Goal: Ask a question

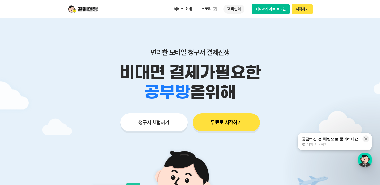
click at [240, 9] on p "고객센터" at bounding box center [233, 9] width 21 height 9
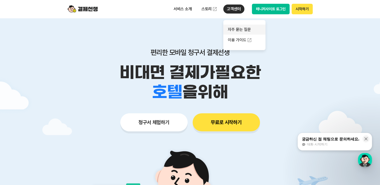
click at [236, 30] on link "자주 묻는 질문" at bounding box center [244, 30] width 42 height 10
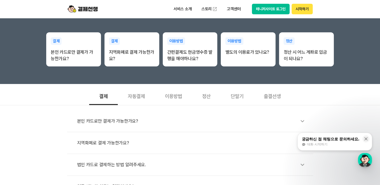
scroll to position [151, 0]
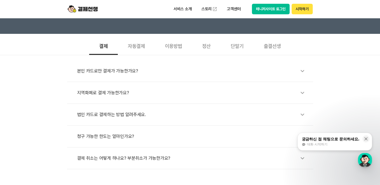
click at [174, 44] on div "이용방법" at bounding box center [173, 45] width 37 height 19
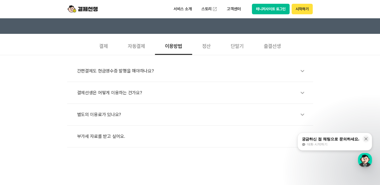
click at [273, 46] on div "출결선생" at bounding box center [271, 45] width 37 height 19
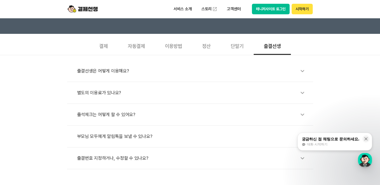
click at [239, 46] on div "단말기" at bounding box center [237, 45] width 33 height 19
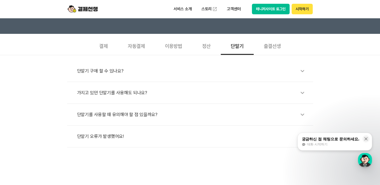
click at [107, 48] on div "결제" at bounding box center [103, 45] width 29 height 19
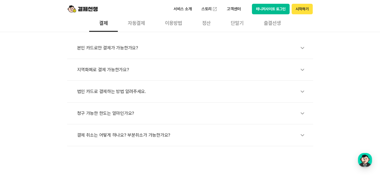
scroll to position [201, 0]
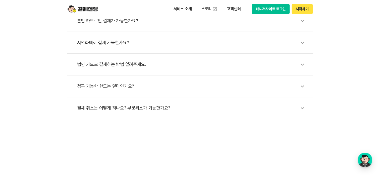
click at [141, 107] on div "결체 취소는 어떻게 하나요? 부분취소가 가능한가요?" at bounding box center [192, 108] width 231 height 12
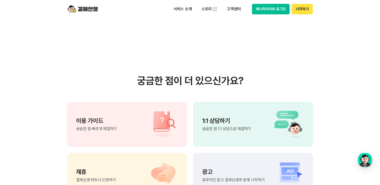
scroll to position [427, 0]
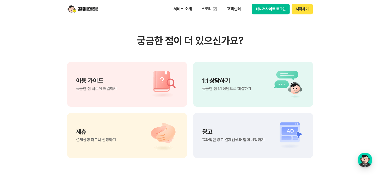
click at [197, 90] on div "1:1 상담하기 궁금한 점 1:1 상담으로 해결하기" at bounding box center [253, 84] width 120 height 45
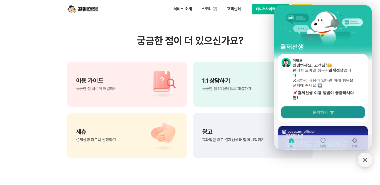
click at [325, 112] on span "문의하기" at bounding box center [319, 112] width 15 height 5
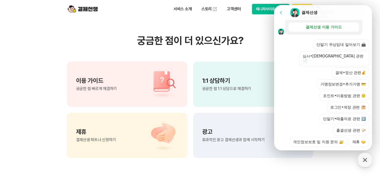
scroll to position [132, 0]
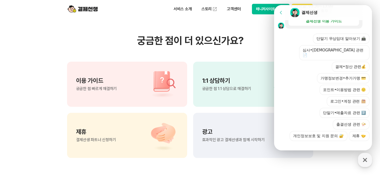
click at [348, 62] on button "결제•정산 관련💰" at bounding box center [351, 67] width 38 height 10
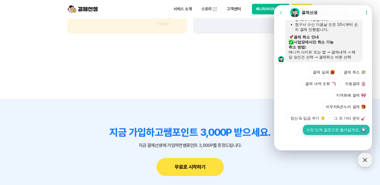
scroll to position [552, 0]
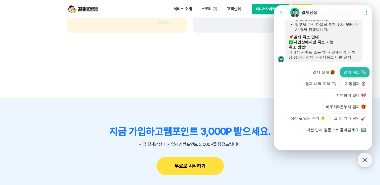
click at [355, 67] on button "결제 취소" at bounding box center [354, 72] width 29 height 10
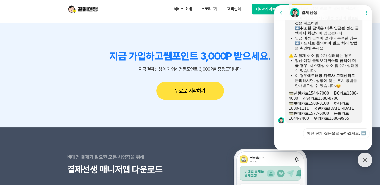
scroll to position [331, 0]
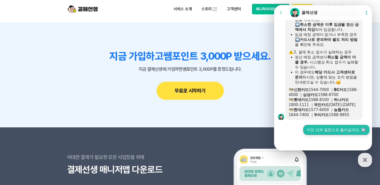
click at [338, 131] on button "이전 단계 질문으로 돌아갈게요. ⬅️" at bounding box center [336, 130] width 66 height 10
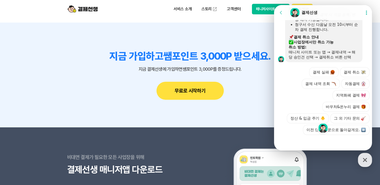
scroll to position [550, 0]
click at [345, 119] on button "그 외 기타 문의" at bounding box center [349, 118] width 39 height 10
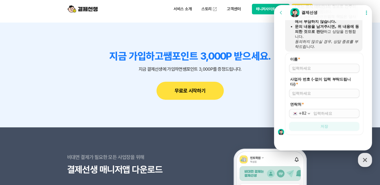
scroll to position [653, 0]
click at [326, 70] on input "이름 *" at bounding box center [324, 68] width 64 height 5
type input "험"
type input "[PERSON_NAME]"
drag, startPoint x: 327, startPoint y: 90, endPoint x: 326, endPoint y: 92, distance: 2.6
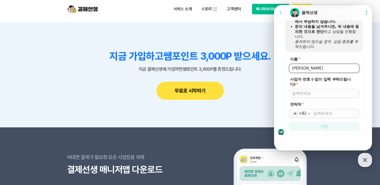
click at [327, 91] on div at bounding box center [324, 93] width 70 height 9
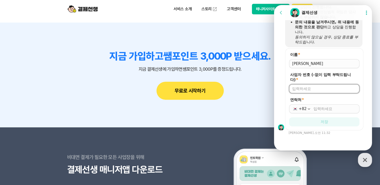
scroll to position [653, 0]
click at [326, 93] on div at bounding box center [324, 88] width 70 height 9
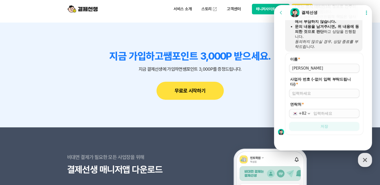
click at [325, 86] on label "사업자 번호 (-없이 입력 부탁드립니다) *" at bounding box center [324, 82] width 70 height 10
click at [325, 91] on input "사업자 번호 (-없이 입력 부탁드립니다) *" at bounding box center [324, 93] width 64 height 5
type input "6319501342"
click at [326, 115] on input "연락처 *" at bounding box center [334, 113] width 43 height 5
drag, startPoint x: 321, startPoint y: 92, endPoint x: 268, endPoint y: 92, distance: 53.2
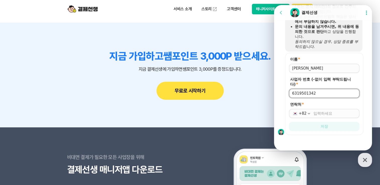
click at [274, 5] on html "Go to previous page Chat Room 결제선생 Show userchat action dialog Message List 결제선…" at bounding box center [323, 5] width 98 height 0
click at [339, 113] on input "연락처 *" at bounding box center [334, 113] width 43 height 5
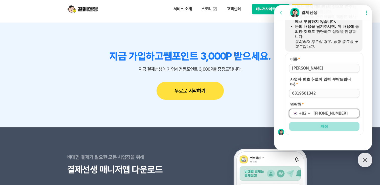
type input "[PHONE_NUMBER]"
click at [334, 125] on button "저장" at bounding box center [324, 126] width 70 height 9
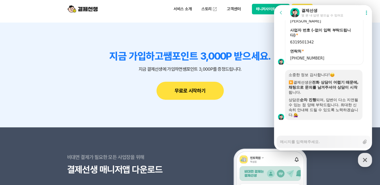
scroll to position [698, 0]
type textarea "x"
type textarea "d"
type textarea "x"
type textarea "dk"
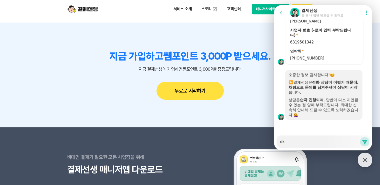
type textarea "x"
type textarea "dks"
type textarea "x"
type textarea "dkss"
type textarea "x"
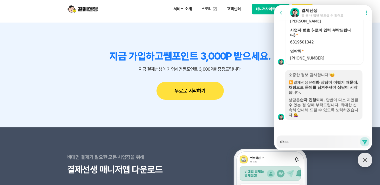
type textarea "dks"
type textarea "x"
type textarea "dk"
type textarea "x"
type textarea "d"
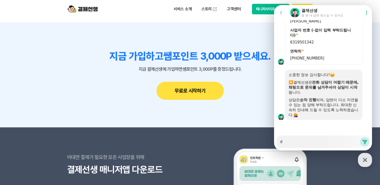
type textarea "x"
type textarea "ㅇ"
type textarea "x"
type textarea "아"
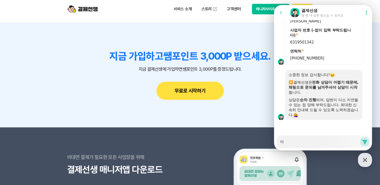
type textarea "x"
type textarea "안"
type textarea "x"
type textarea "안ㄴ"
type textarea "x"
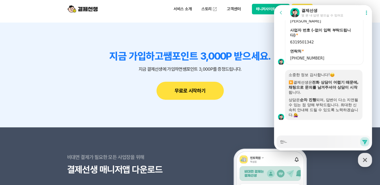
type textarea "안녀"
type textarea "x"
type textarea "안녕"
type textarea "x"
type textarea "안녕ㅎ"
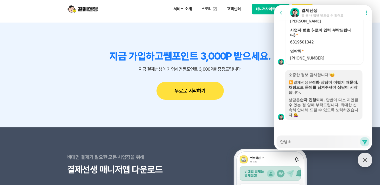
type textarea "x"
type textarea "안녕하"
type textarea "x"
type textarea "안녕핫"
type textarea "x"
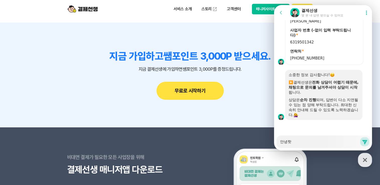
type textarea "안녕하세"
type textarea "x"
type textarea "안녕하셍"
type textarea "x"
type textarea "안녕하세요"
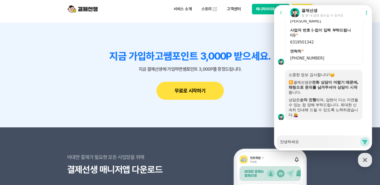
type textarea "x"
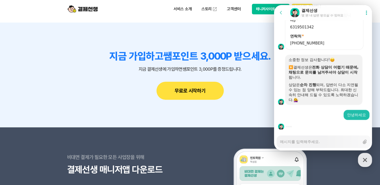
type textarea "x"
type textarea "ㄱ"
type textarea "x"
type textarea "겨"
type textarea "x"
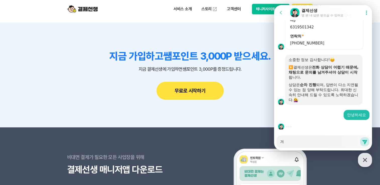
type textarea "결"
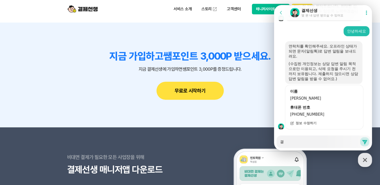
scroll to position [806, 0]
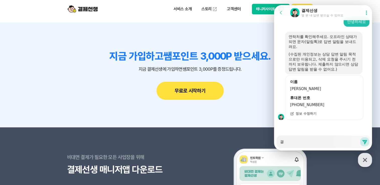
type textarea "x"
type textarea "결ㅈ"
type textarea "x"
type textarea "결재"
type textarea "x"
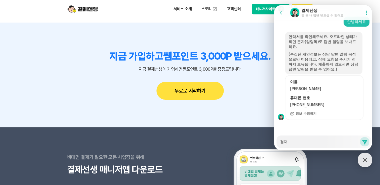
type textarea "결쟃"
type textarea "x"
type textarea "결재추"
type textarea "x"
type textarea "결재취"
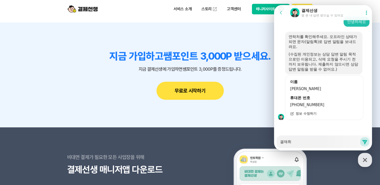
type textarea "x"
type textarea "결재췻"
type textarea "x"
type textarea "결재취소"
type textarea "x"
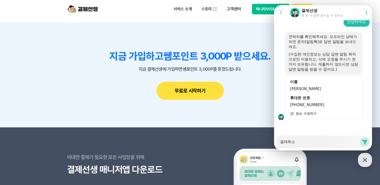
type textarea "결재취솔"
type textarea "x"
type textarea "결재취소르"
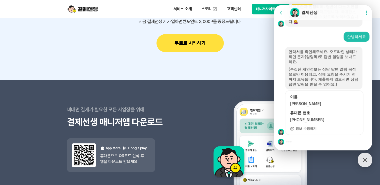
scroll to position [728, 0]
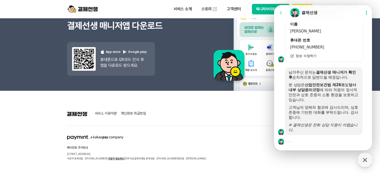
scroll to position [839, 0]
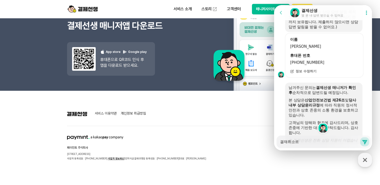
type textarea "x"
type textarea "결재취소"
type textarea "x"
type textarea "결재취소ㄹ"
type textarea "x"
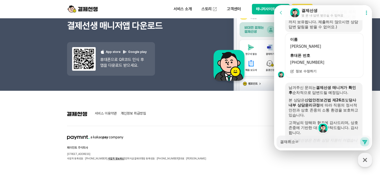
type textarea "결재취소르"
type textarea "x"
type textarea "결재취소를"
type textarea "x"
type textarea "결재취소를"
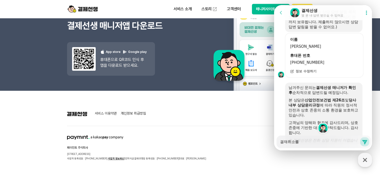
type textarea "x"
type textarea "결재취소를 ㅈ"
type textarea "x"
type textarea "결재취소를 자"
type textarea "x"
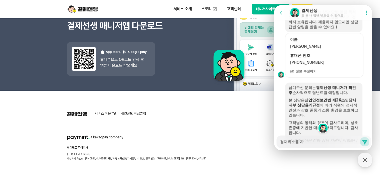
type textarea "결재취소를 잘"
type textarea "x"
type textarea "결재취소를 잚"
type textarea "x"
type textarea "결재취소를 잘모"
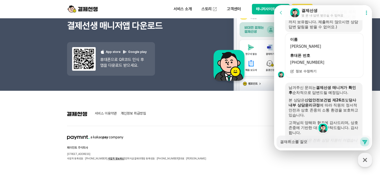
type textarea "x"
type textarea "결재취소를 잘못"
type textarea "x"
type textarea "결재취소를 잘못"
type textarea "x"
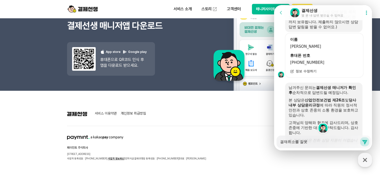
type textarea "결재취소를 잘못 ㄴ"
type textarea "x"
type textarea "결재취소를 잘못 누"
type textarea "x"
type textarea "결재취소를 잘못 눌"
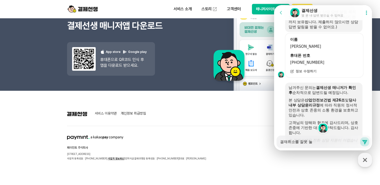
type textarea "x"
type textarea "결재취소를 잘못 눌ㄹ"
type textarea "x"
type textarea "결재취소를 잘못 눌러"
type textarea "x"
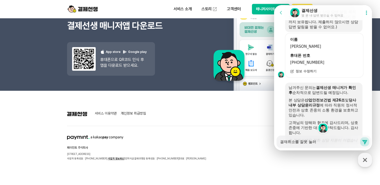
type textarea "결재취소를 잘못 눌렀"
type textarea "x"
type textarea "결재취소를 잘못 눌렀ㄴ"
type textarea "x"
type textarea "결재취소를 잘못 눌렀느"
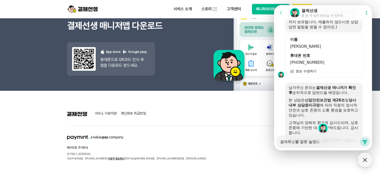
type textarea "x"
type textarea "결재취소를 잘못 눌렀는"
type textarea "x"
type textarea "결재취소를 잘못 눌렀는ㄷ"
type textarea "x"
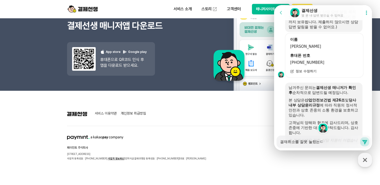
type textarea "결재취소를 잘못 눌렀는데"
type textarea "x"
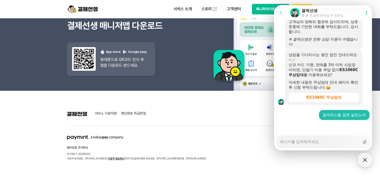
type textarea "x"
type textarea "ㅅ"
type textarea "x"
type textarea "수"
type textarea "x"
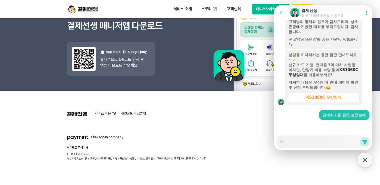
type textarea "순"
type textarea "x"
type textarea "수나"
type textarea "x"
type textarea "수납"
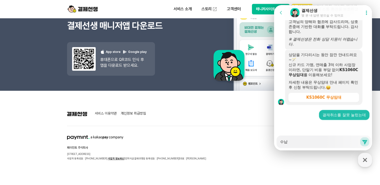
type textarea "x"
type textarea "수납ㅇ"
type textarea "x"
type textarea "수납으"
type textarea "x"
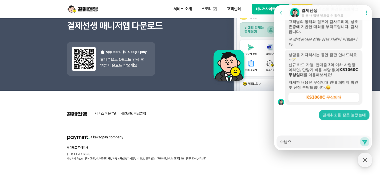
type textarea "수납을"
type textarea "x"
type textarea "수납으로"
type textarea "x"
type textarea "수납으로"
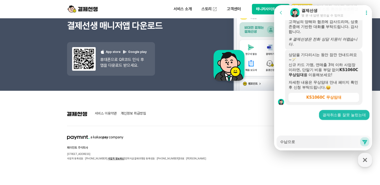
type textarea "x"
type textarea "수납으로 ㄷ"
type textarea "x"
type textarea "수납으로 다"
type textarea "x"
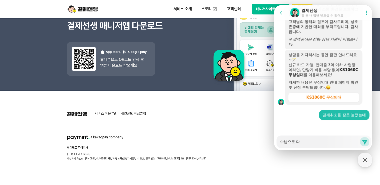
type textarea "수납으로 닷"
type textarea "x"
type textarea "수납으로 다시"
type textarea "x"
type textarea "수납으로 다"
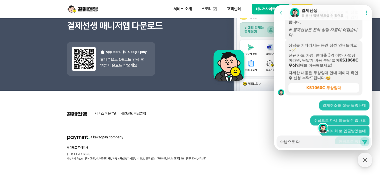
type textarea "x"
